Goal: Transaction & Acquisition: Purchase product/service

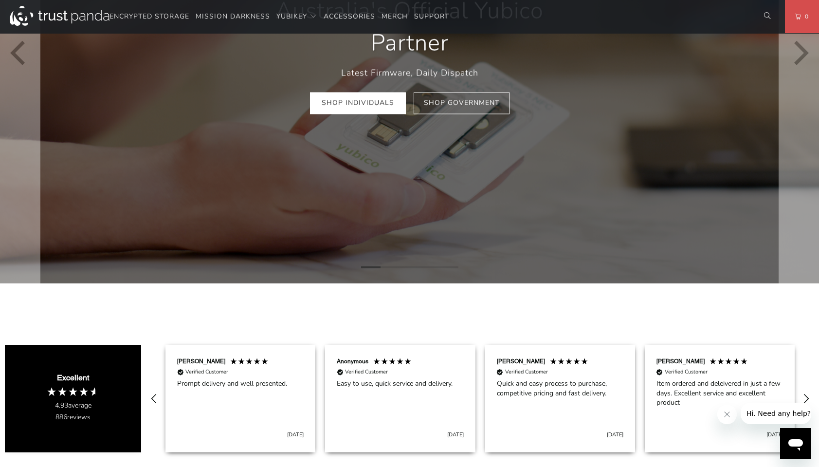
scroll to position [110, 0]
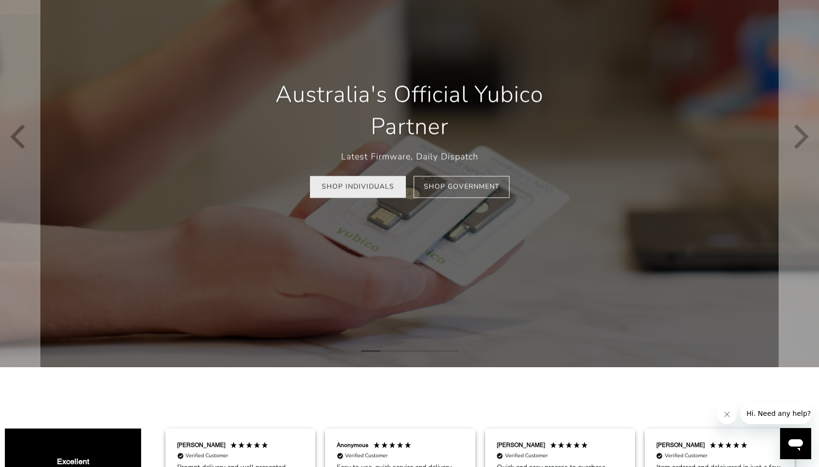
click at [356, 189] on link "Shop Individuals" at bounding box center [358, 187] width 96 height 22
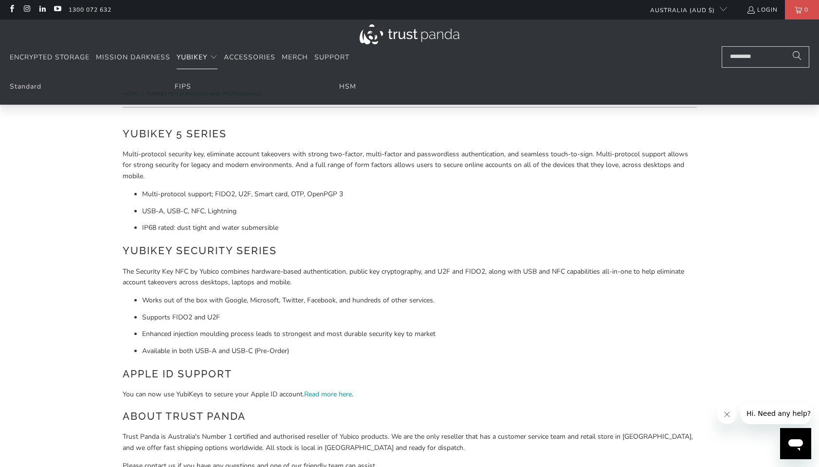
click at [213, 55] on span "Translation missing: en.navigation.header.main_nav" at bounding box center [214, 58] width 8 height 8
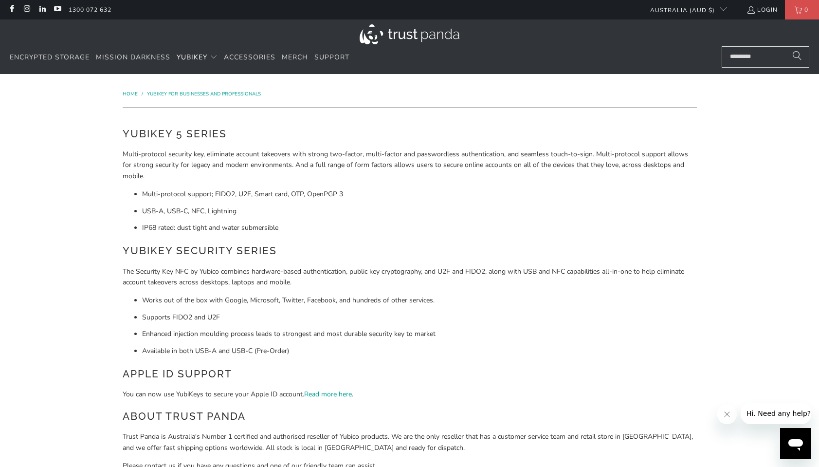
click at [231, 147] on div "YubiKey 5 Series Multi-protocol security key, eliminate account takeovers with …" at bounding box center [410, 325] width 574 height 398
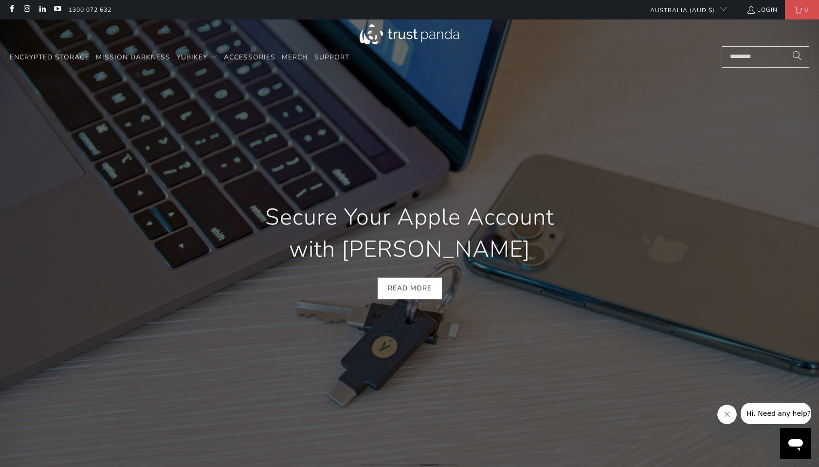
scroll to position [0, 1438]
